Goal: Find specific page/section: Find specific page/section

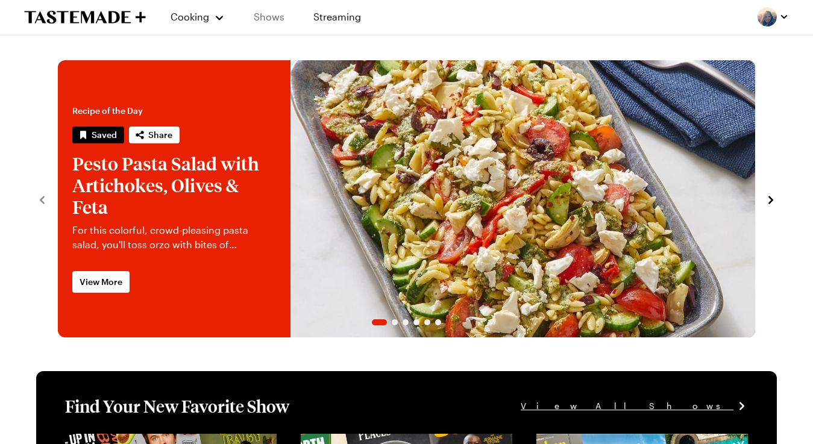
click at [253, 27] on link "Shows" at bounding box center [269, 17] width 55 height 34
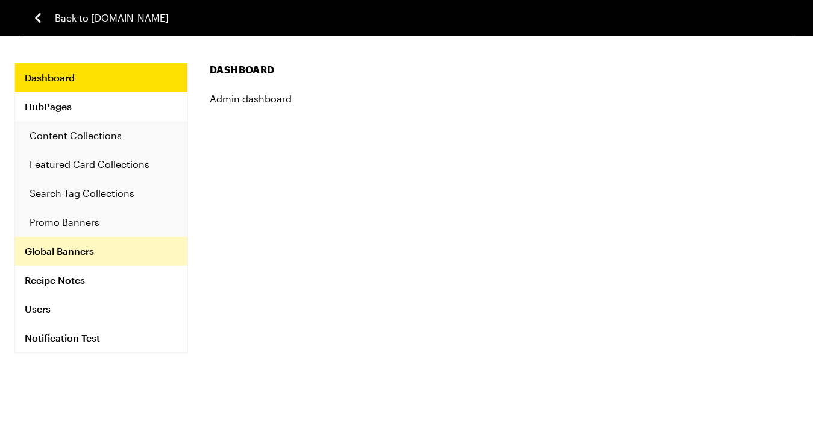
click at [77, 258] on link "Global Banners" at bounding box center [101, 251] width 172 height 29
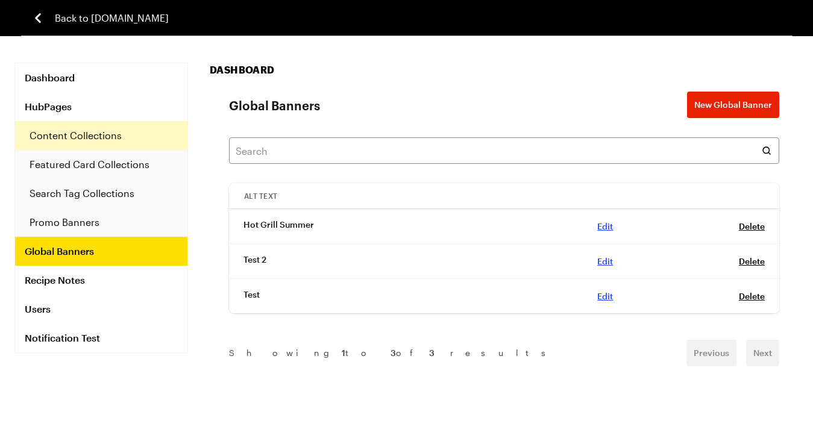
click at [86, 137] on link "Content Collections" at bounding box center [101, 135] width 172 height 29
